Goal: Navigation & Orientation: Go to known website

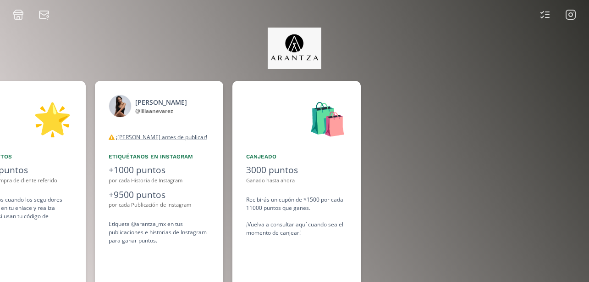
scroll to position [0, 688]
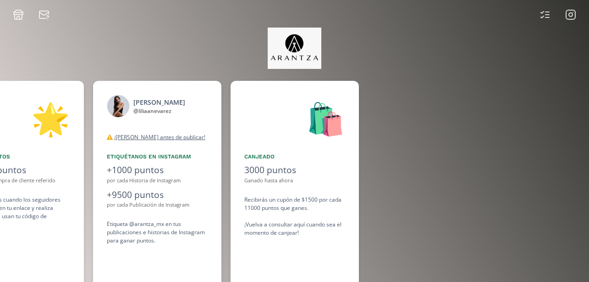
click at [571, 17] on icon at bounding box center [571, 15] width 4 height 4
click at [569, 15] on icon at bounding box center [570, 14] width 11 height 11
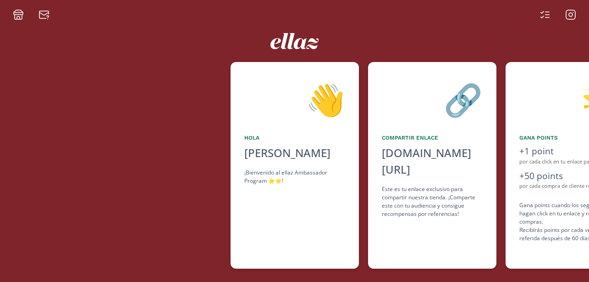
scroll to position [0, 550]
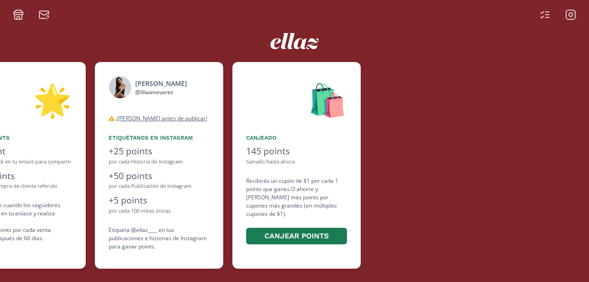
scroll to position [0, 550]
